Goal: Submit feedback/report problem: Submit feedback/report problem

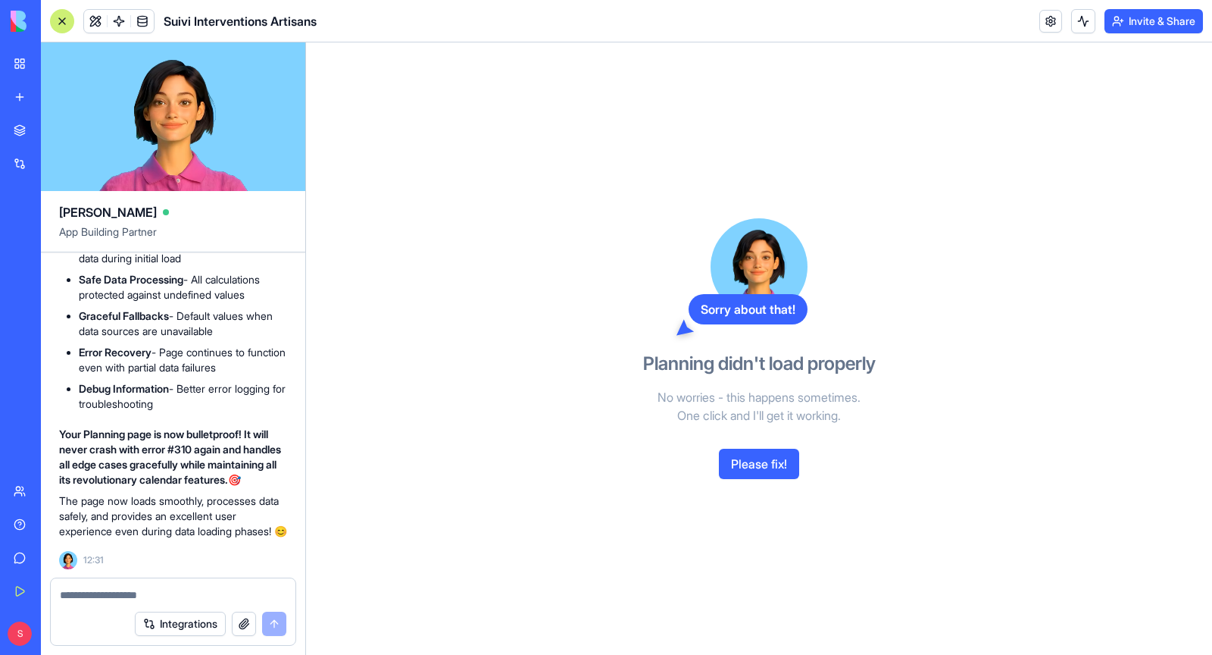
scroll to position [234631, 0]
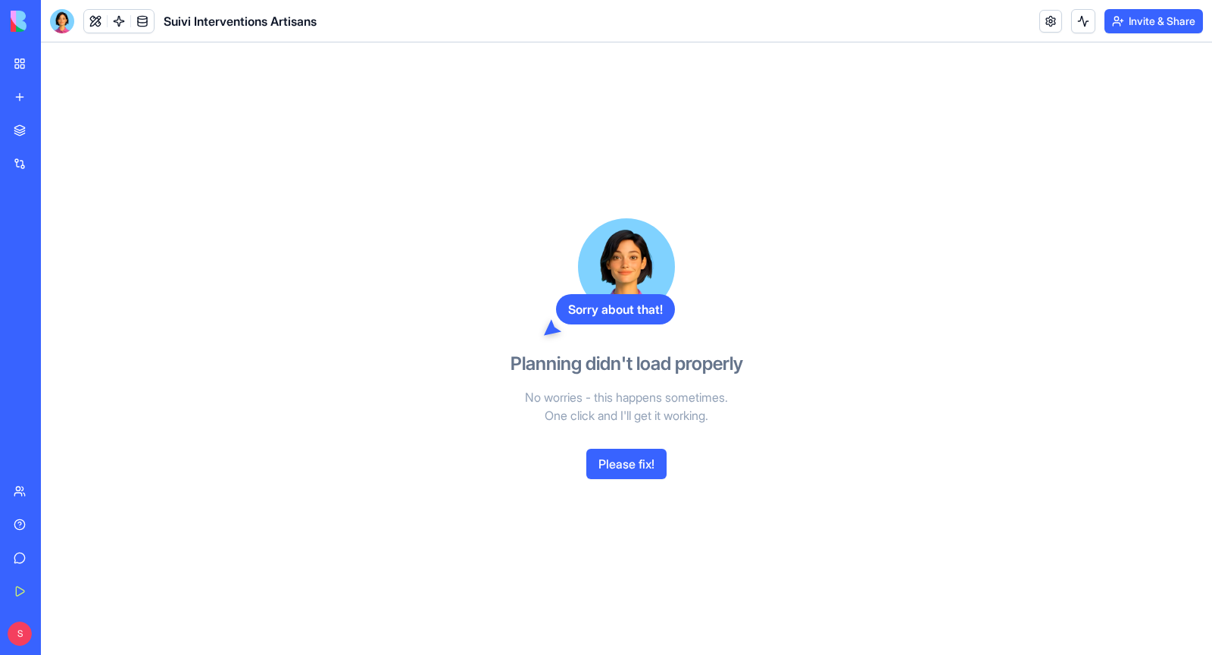
click at [624, 474] on button "Please fix!" at bounding box center [626, 464] width 80 height 30
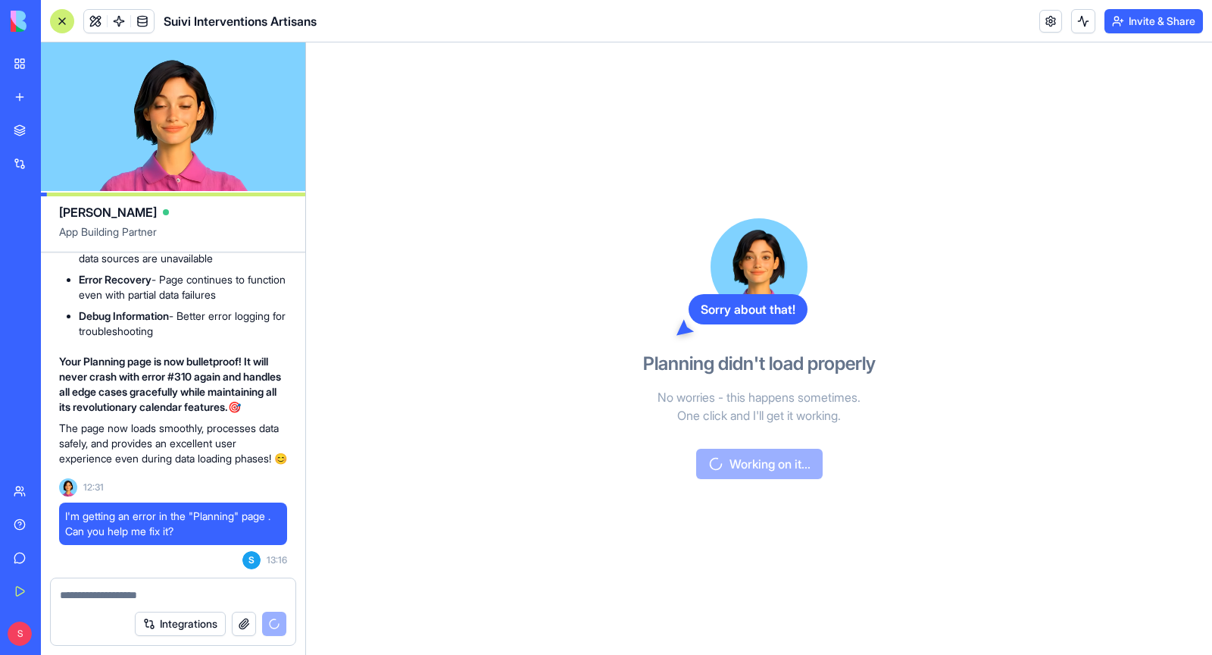
scroll to position [235078, 0]
